Goal: Find specific page/section: Find specific page/section

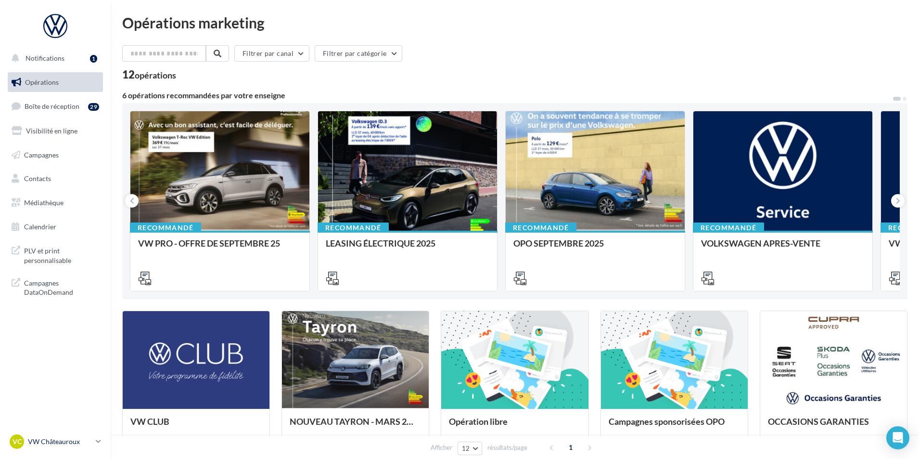
click at [78, 437] on p "VW Châteauroux" at bounding box center [60, 442] width 64 height 10
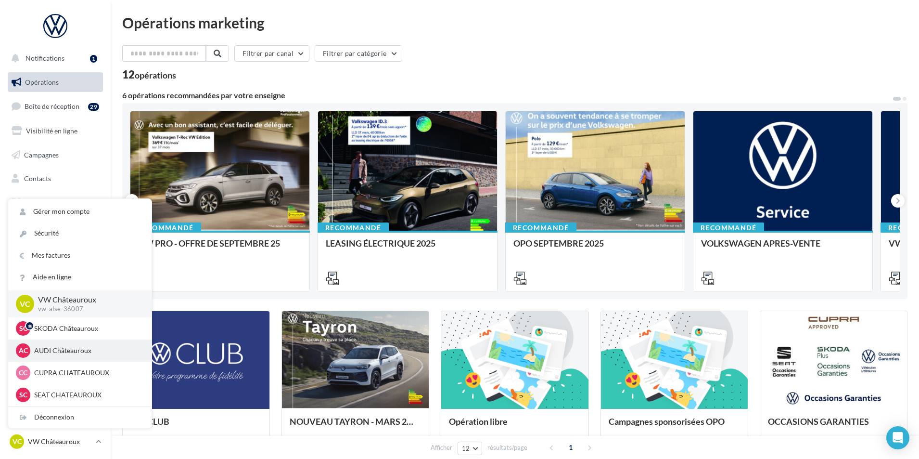
click at [116, 348] on p "AUDI Châteauroux" at bounding box center [87, 351] width 106 height 10
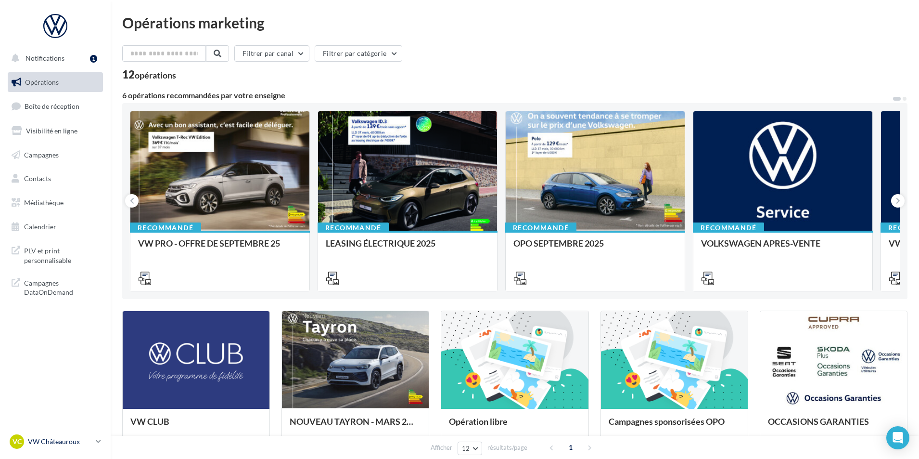
click at [81, 442] on p "VW Châteauroux" at bounding box center [60, 442] width 64 height 10
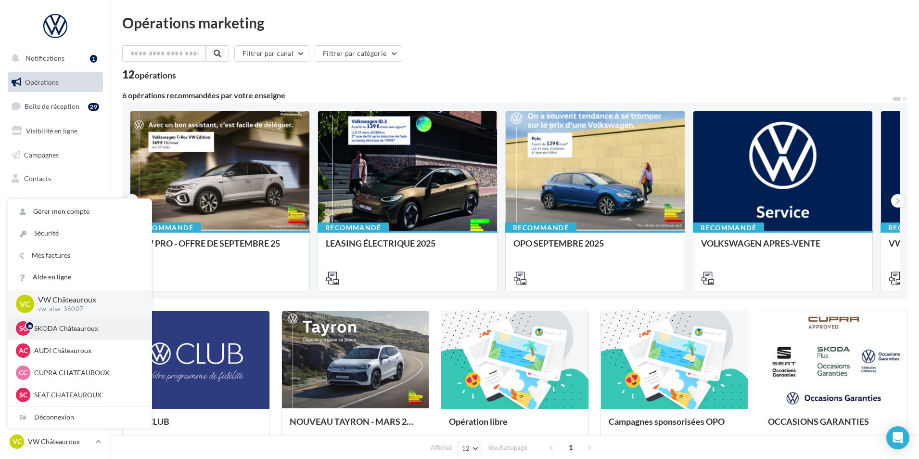
click at [82, 333] on p "SKODA Châteauroux" at bounding box center [87, 328] width 106 height 10
